Goal: Task Accomplishment & Management: Use online tool/utility

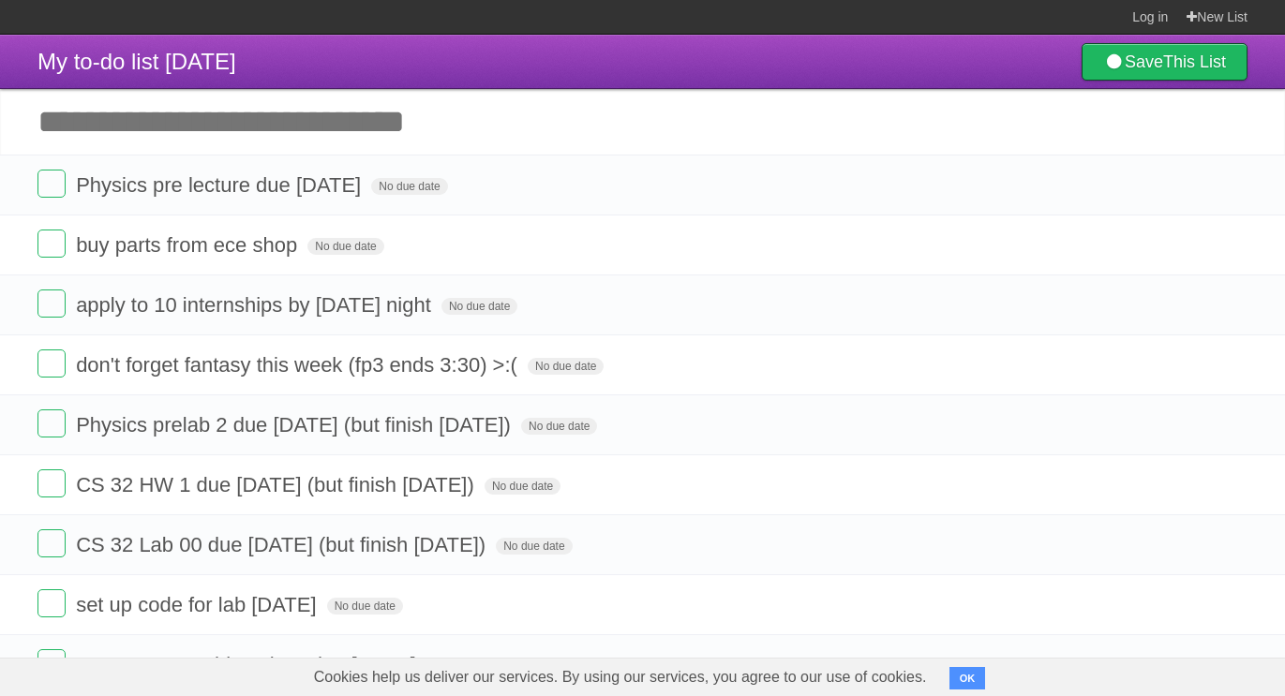
click at [646, 120] on input "Add another task" at bounding box center [642, 122] width 1285 height 66
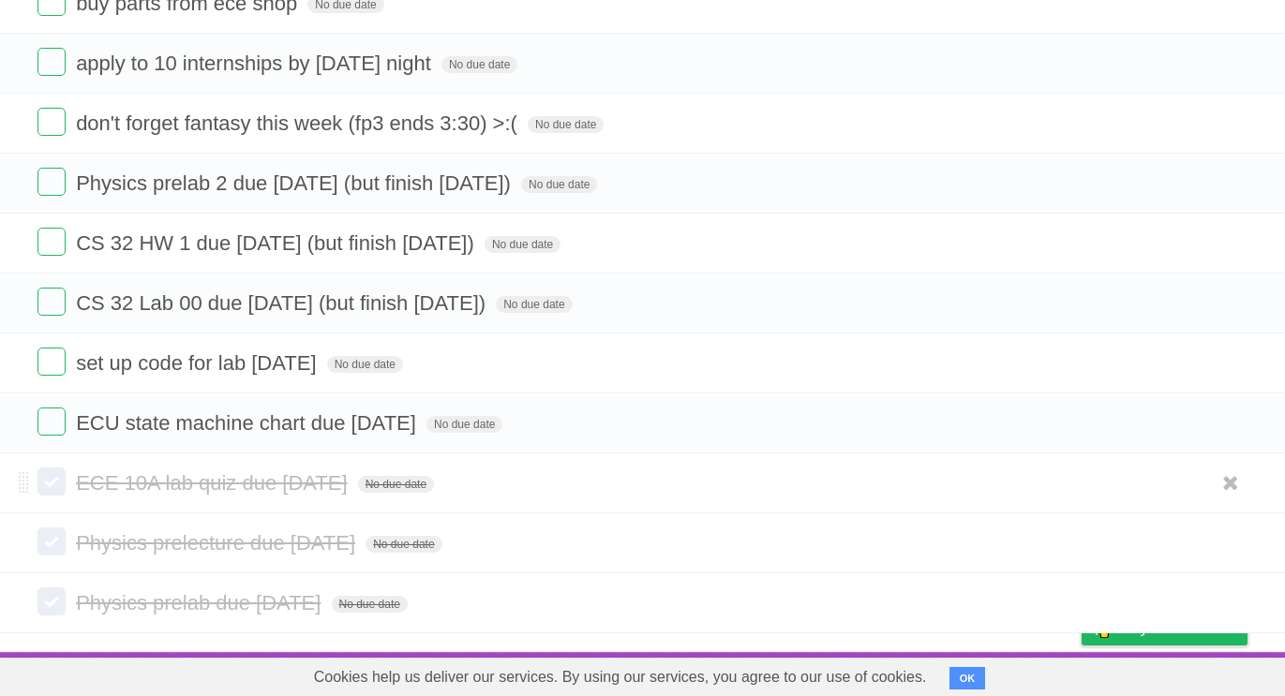
scroll to position [232, 0]
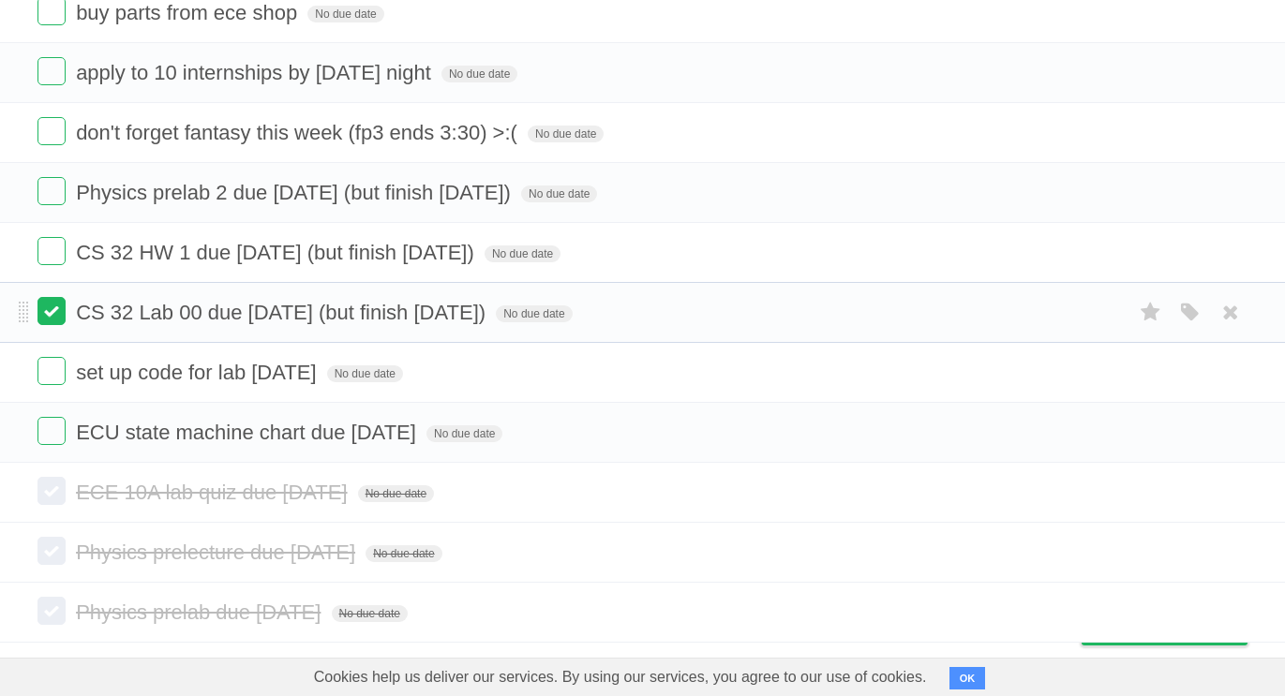
click at [46, 314] on label at bounding box center [51, 311] width 28 height 28
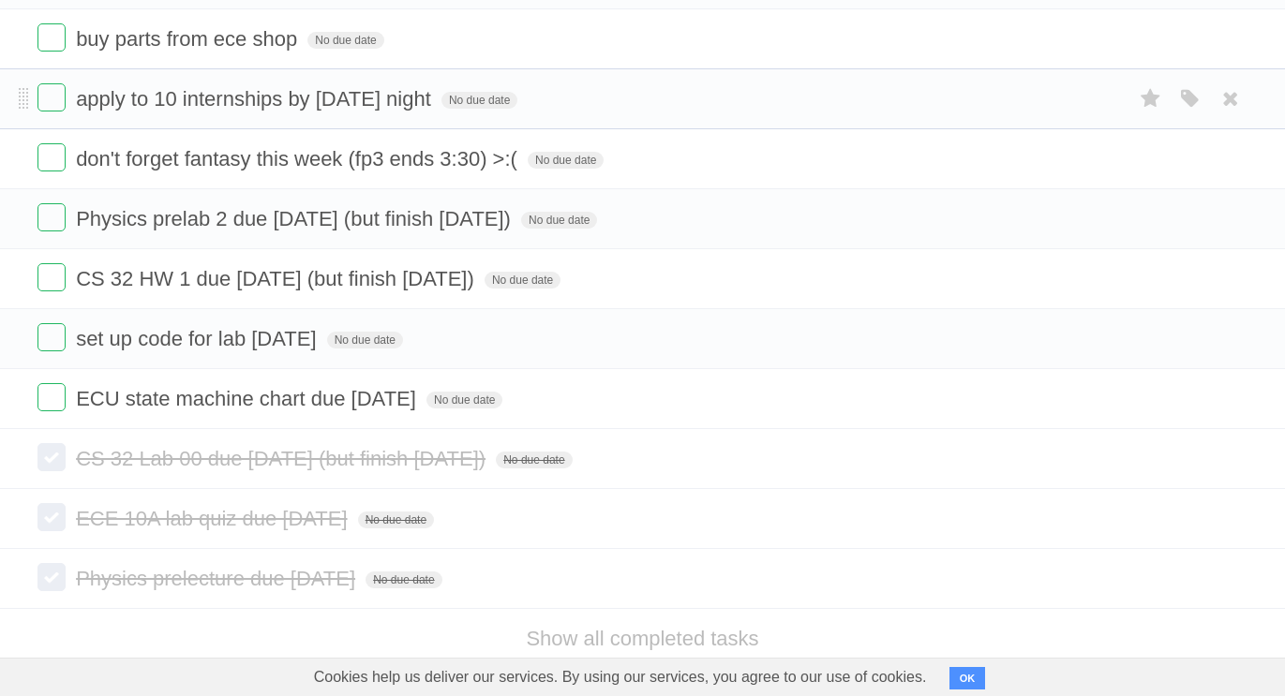
scroll to position [165, 0]
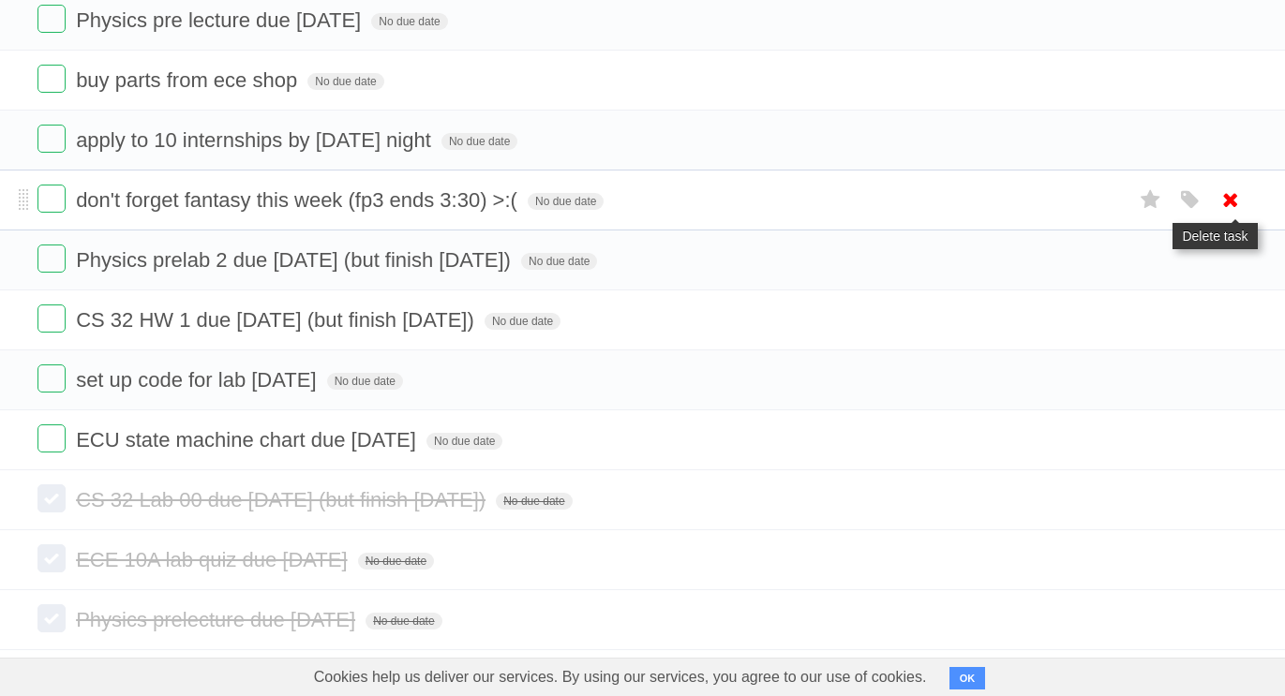
click at [1229, 201] on icon at bounding box center [1230, 200] width 26 height 31
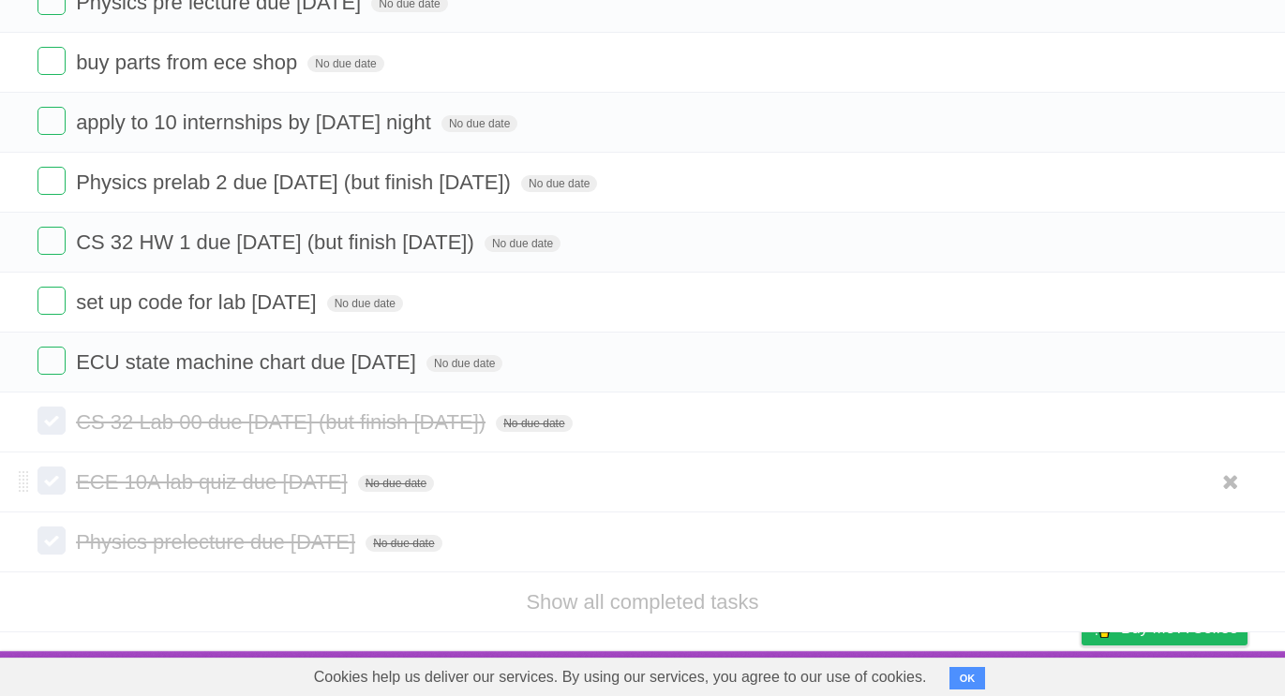
scroll to position [186, 0]
click at [54, 302] on label at bounding box center [51, 301] width 28 height 28
click at [53, 351] on label at bounding box center [51, 361] width 28 height 28
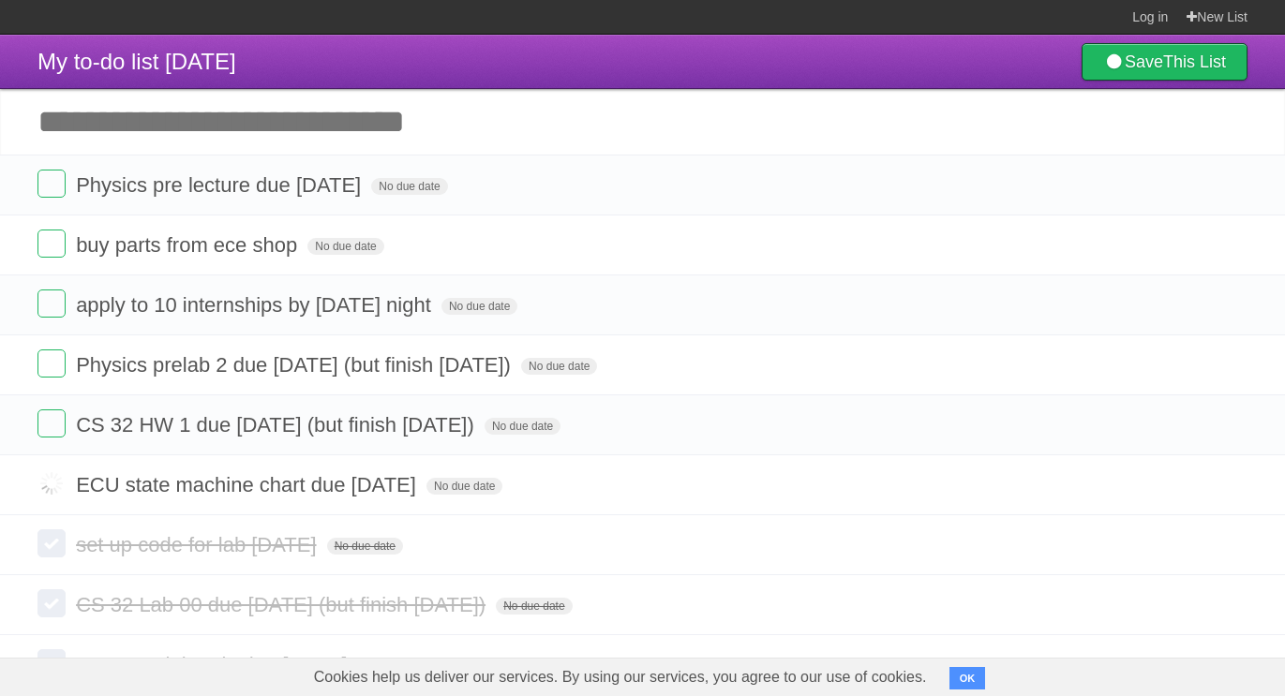
scroll to position [0, 0]
click at [215, 131] on input "Add another task" at bounding box center [642, 122] width 1285 height 66
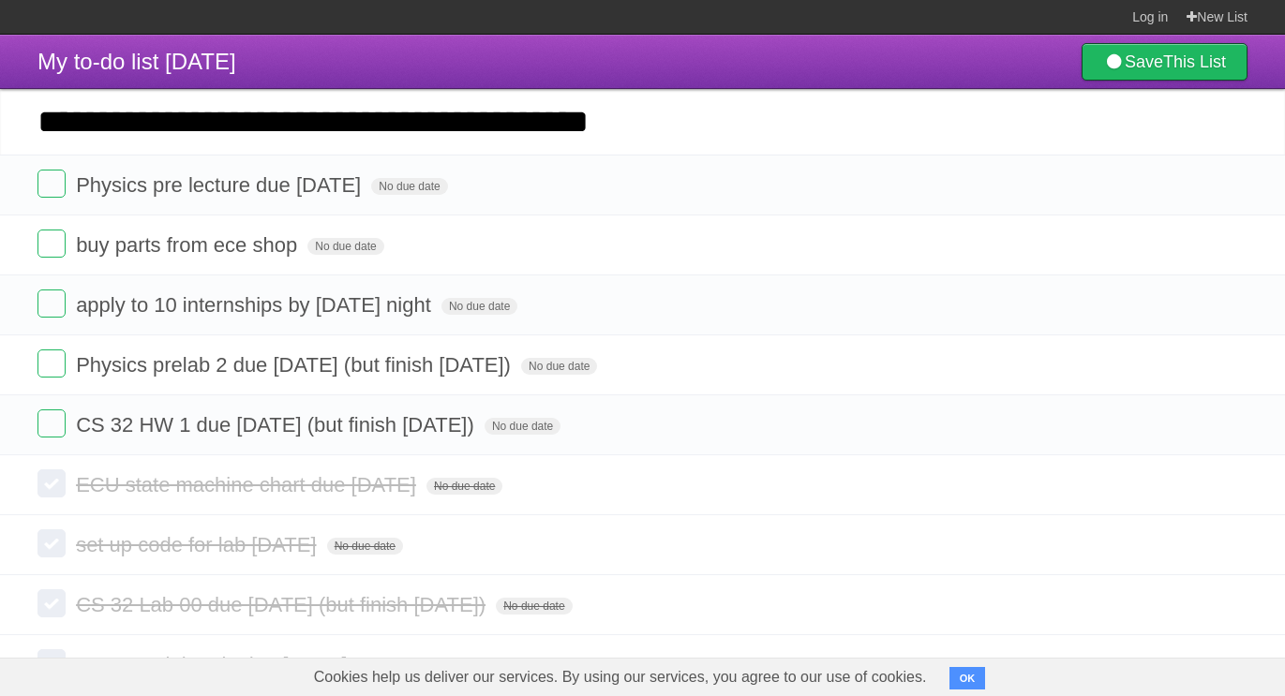
type input "**********"
click input "*********" at bounding box center [0, 0] width 0 height 0
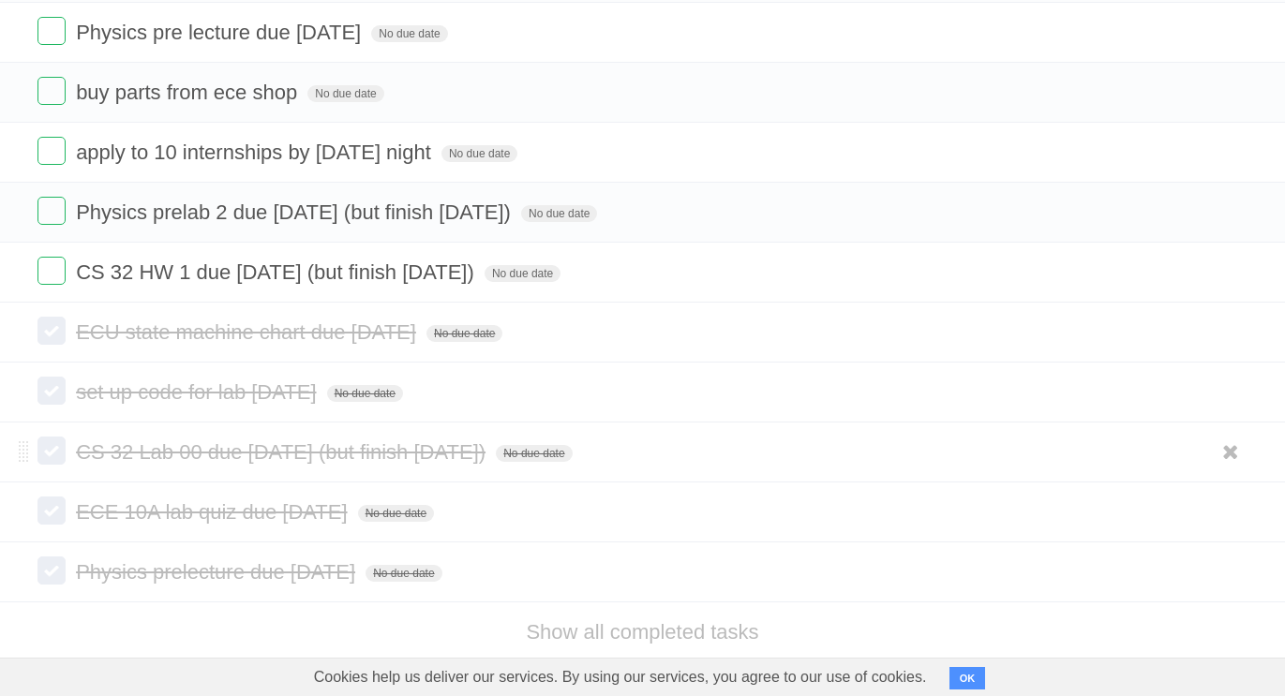
scroll to position [230, 0]
